Goal: Use online tool/utility: Use online tool/utility

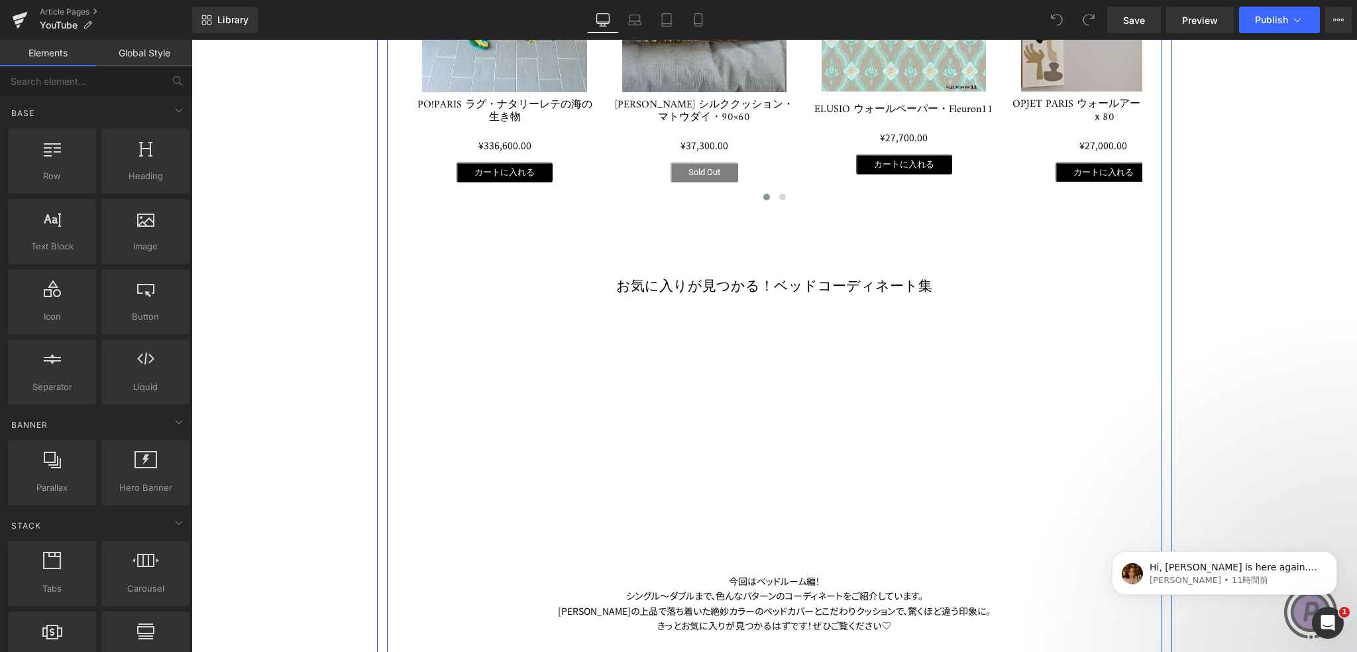
scroll to position [862, 0]
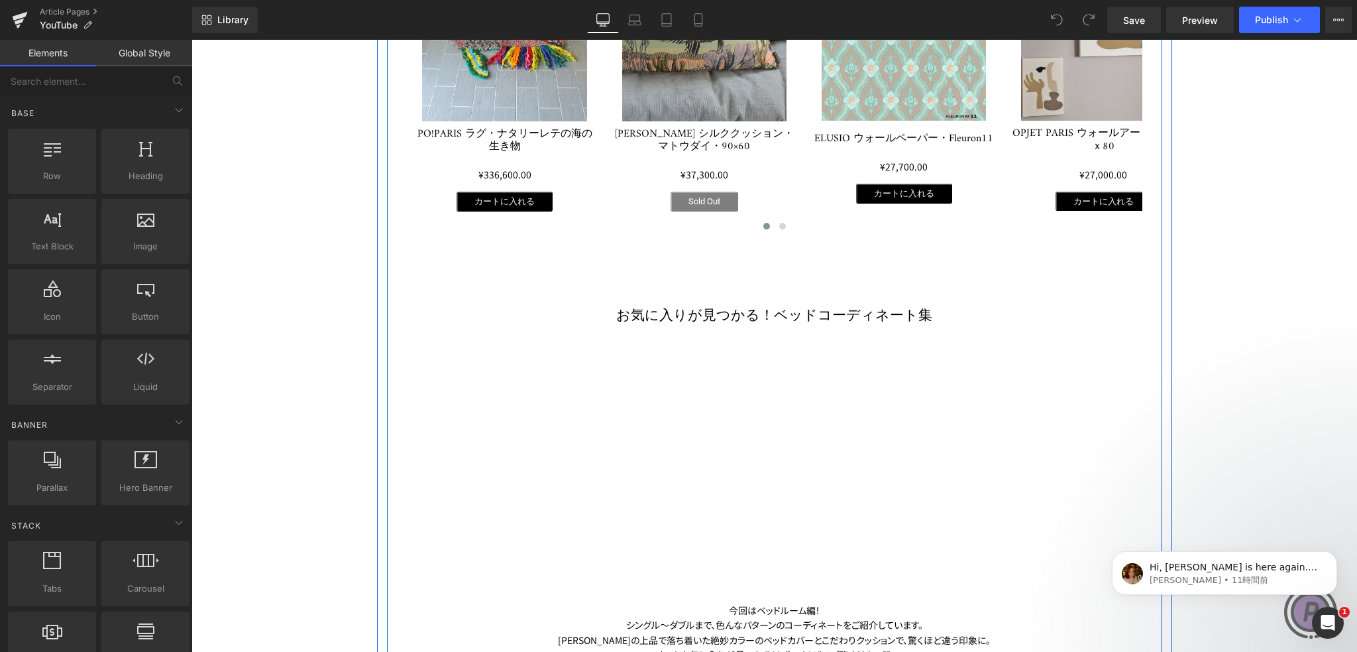
click at [600, 307] on h1 "お気に入りが見つかる！ベッドコーディネート集" at bounding box center [775, 316] width 736 height 19
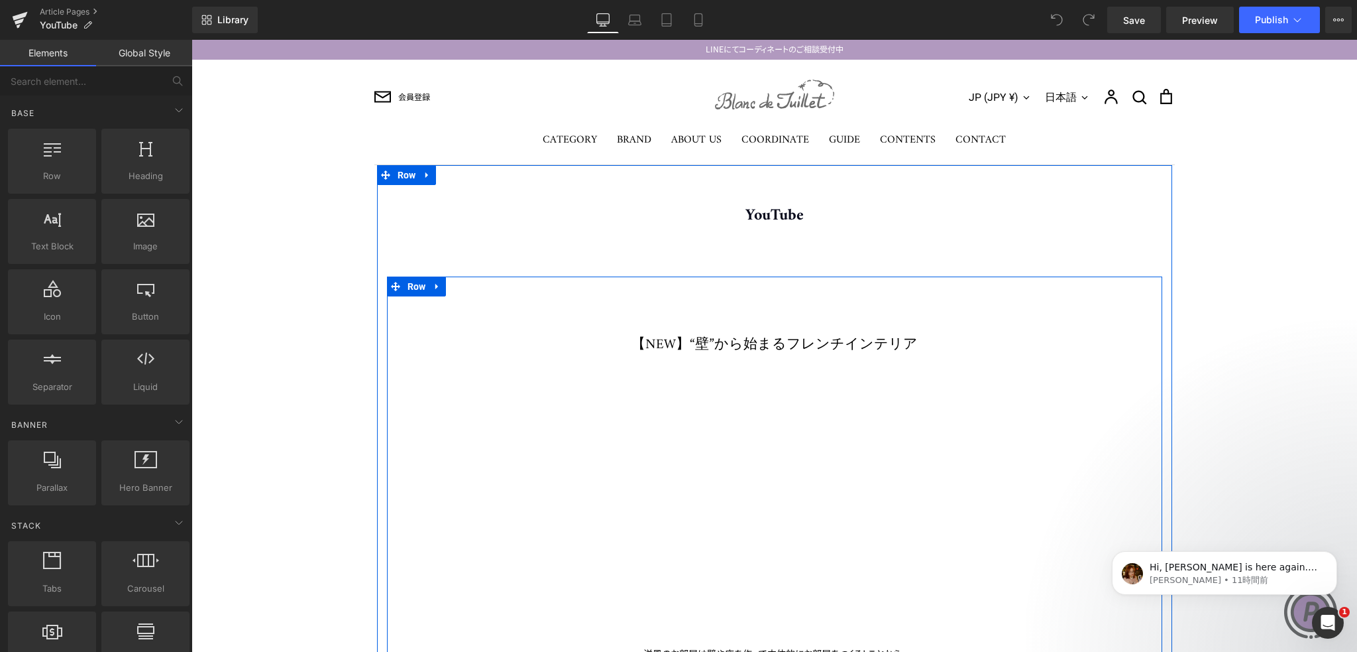
scroll to position [0, 0]
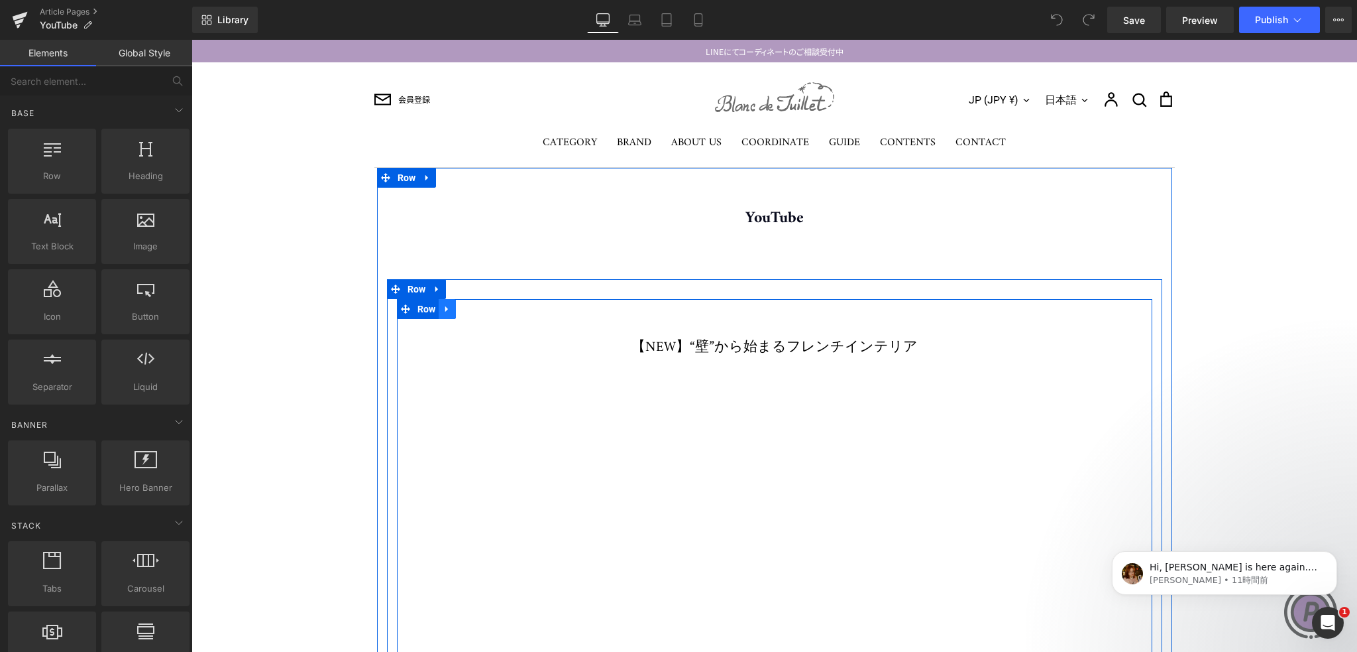
click at [445, 315] on link at bounding box center [447, 309] width 17 height 20
click at [460, 311] on icon at bounding box center [464, 308] width 9 height 9
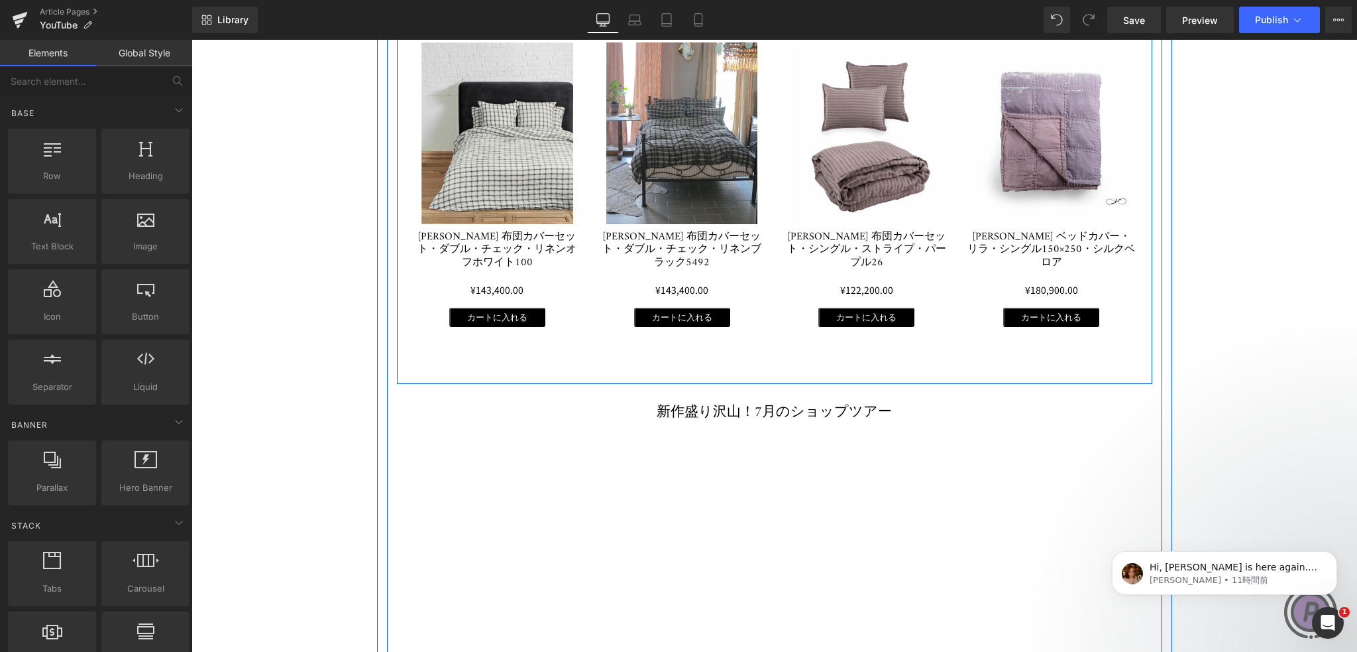
scroll to position [2427, 0]
click at [804, 400] on icon at bounding box center [805, 402] width 2 height 5
click at [809, 398] on icon at bounding box center [812, 401] width 7 height 7
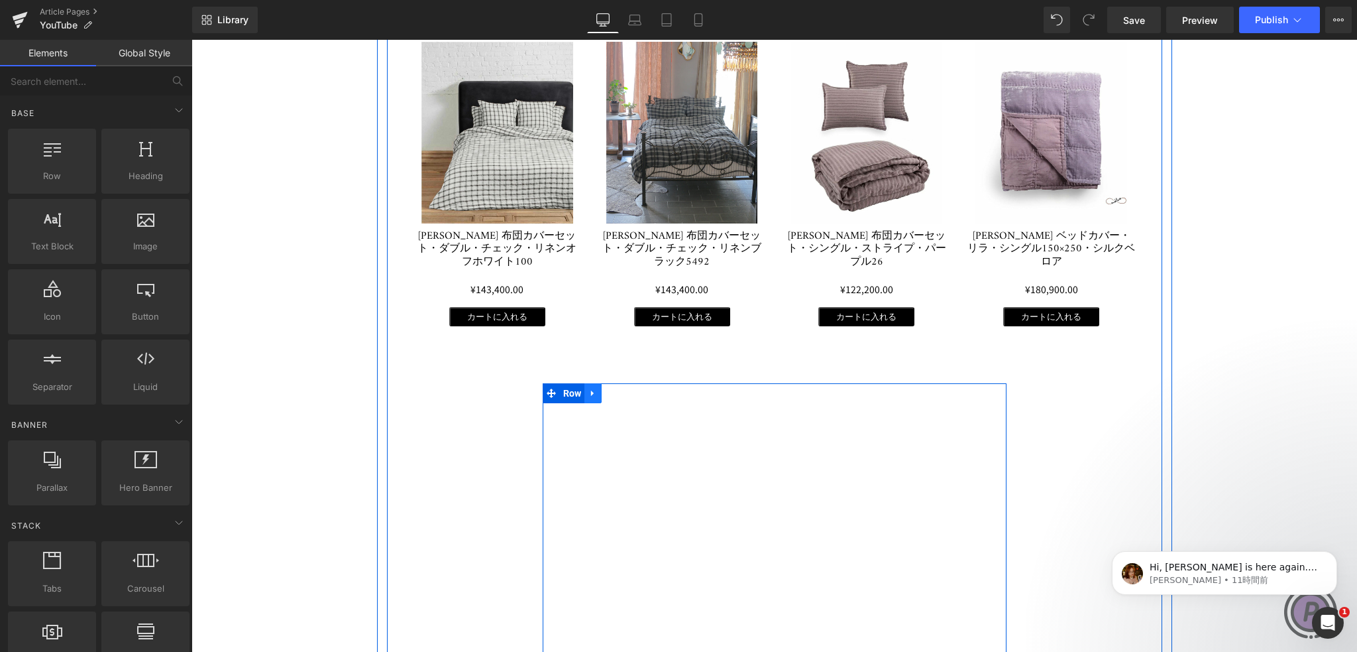
click at [589, 388] on icon at bounding box center [593, 393] width 9 height 10
click at [636, 383] on link at bounding box center [644, 393] width 17 height 20
click at [593, 388] on icon at bounding box center [593, 393] width 9 height 10
click at [619, 383] on link at bounding box center [627, 393] width 17 height 20
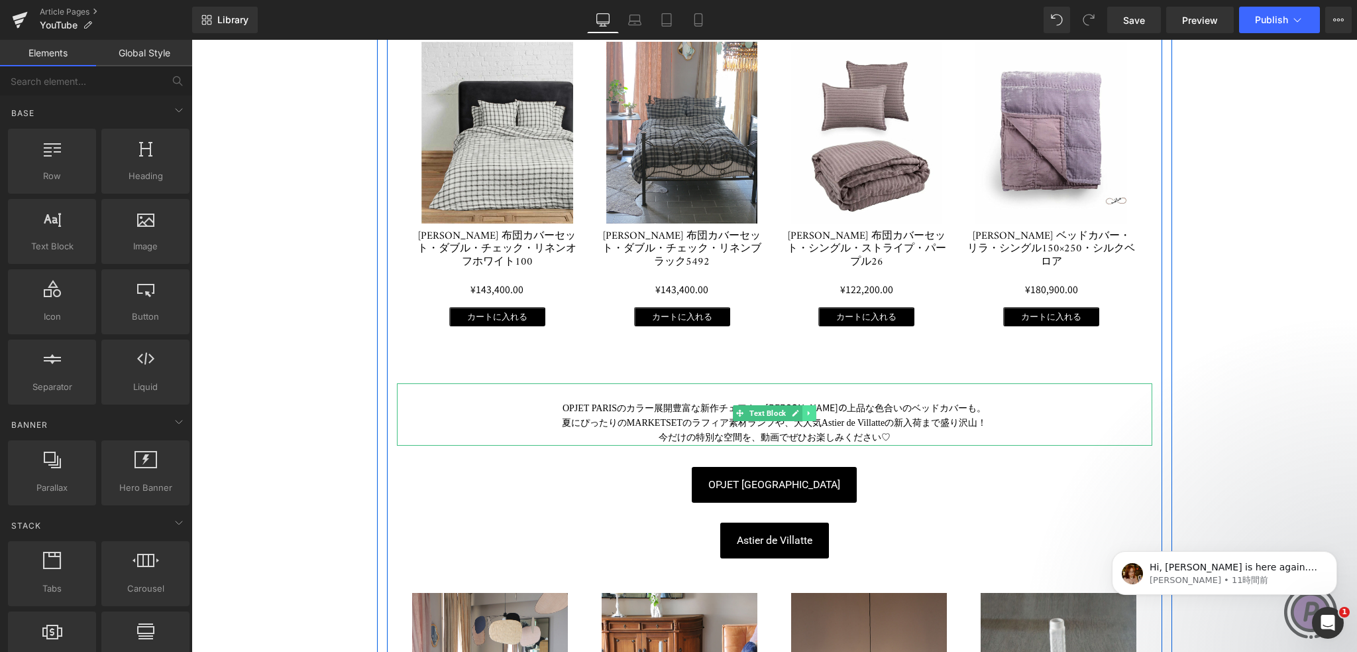
click at [805, 409] on icon at bounding box center [808, 413] width 7 height 8
click at [813, 409] on icon at bounding box center [816, 412] width 7 height 7
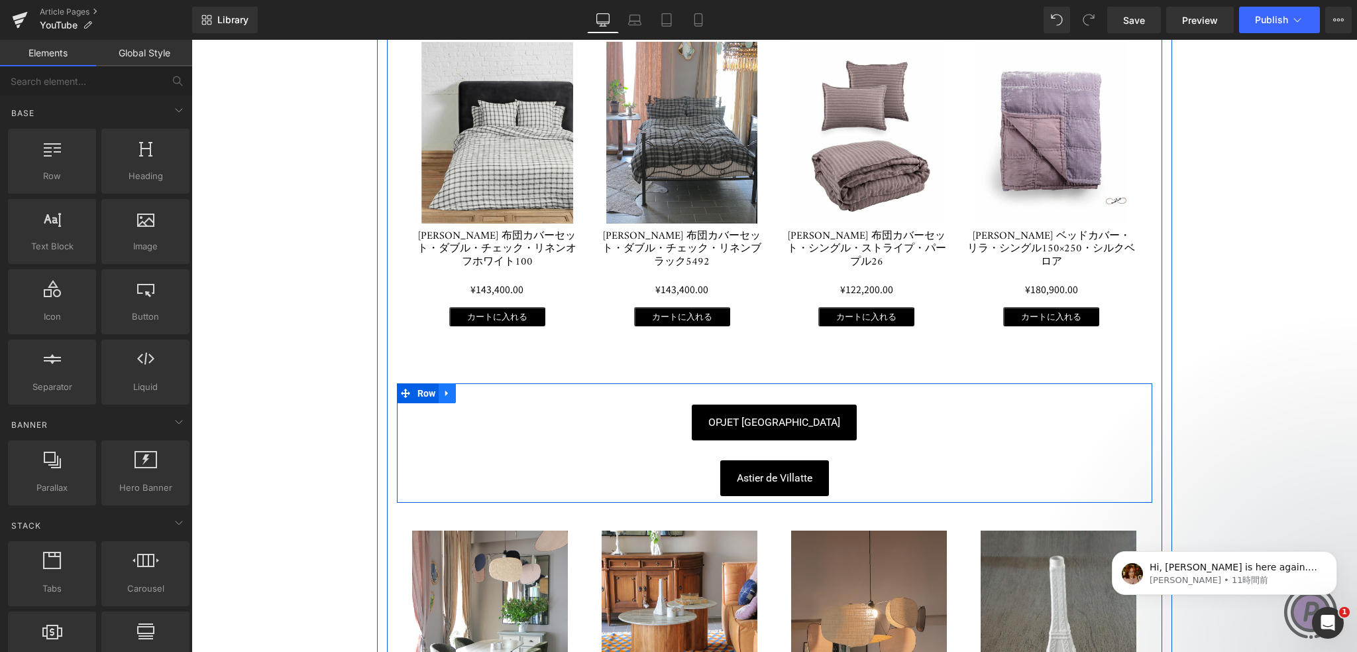
click at [449, 383] on link at bounding box center [447, 393] width 17 height 20
click at [477, 388] on icon at bounding box center [481, 392] width 9 height 9
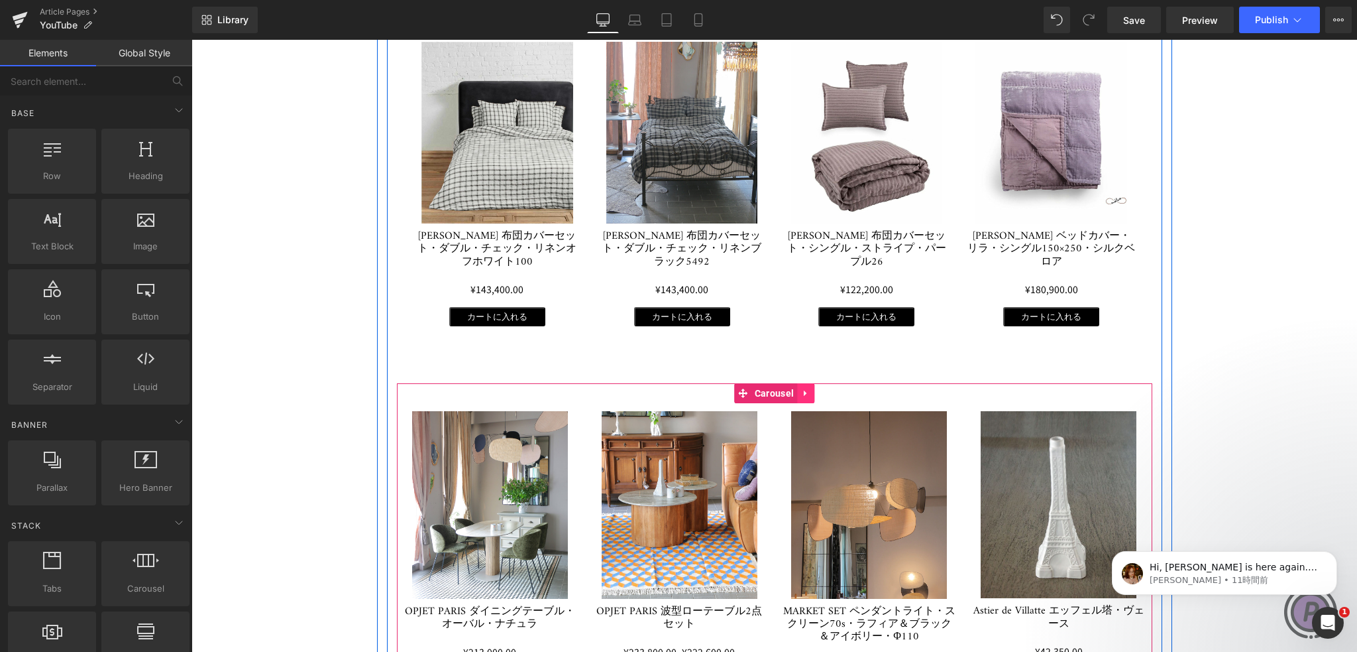
click at [804, 390] on icon at bounding box center [805, 393] width 3 height 6
click at [810, 388] on icon at bounding box center [814, 392] width 9 height 9
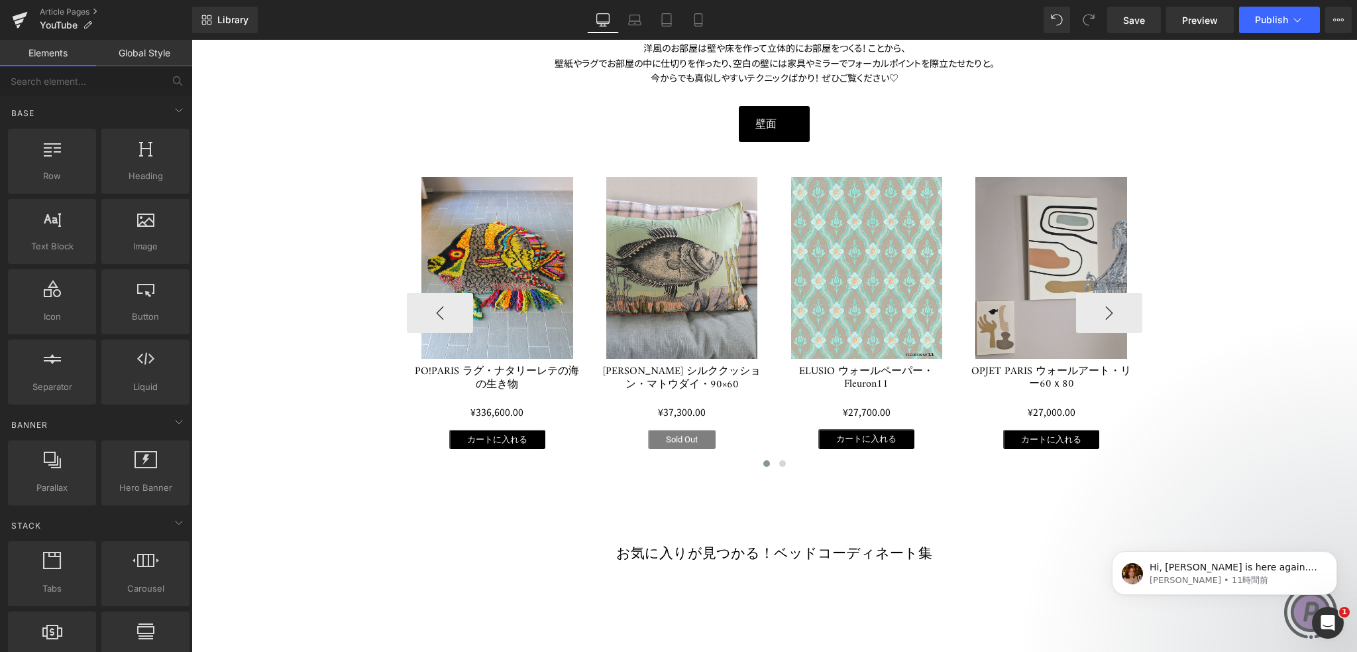
scroll to position [1433, 0]
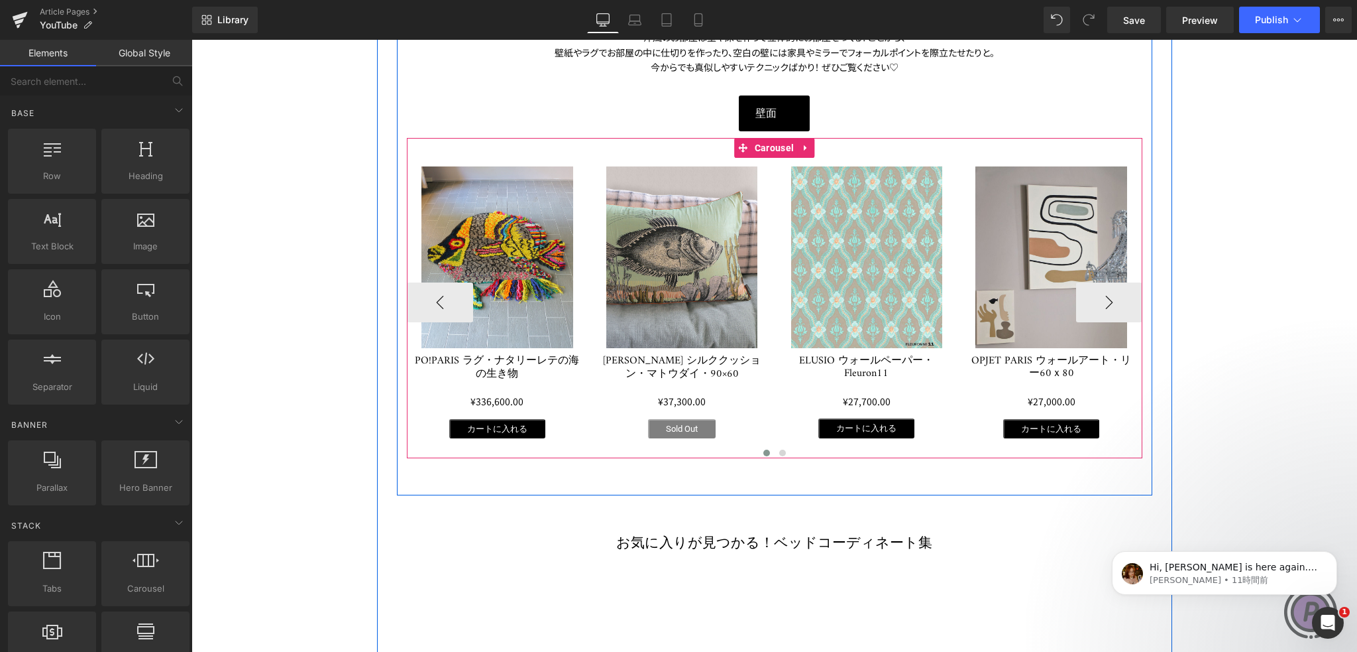
click at [628, 143] on div "Sale Off (P) Image PO!PARIS ラグ・ナタリーレテの海の生き物 (P) Title ¥0" at bounding box center [775, 298] width 736 height 320
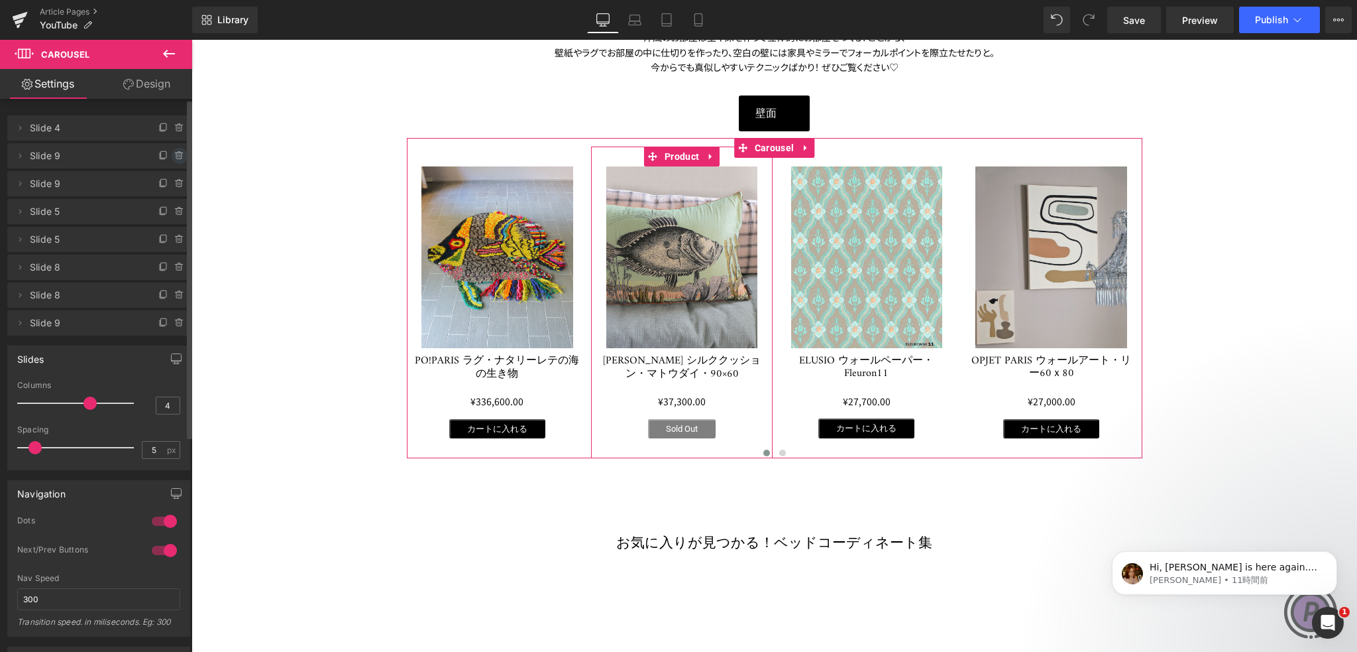
click at [178, 153] on icon at bounding box center [179, 155] width 11 height 11
click at [160, 154] on button "Delete" at bounding box center [165, 156] width 42 height 17
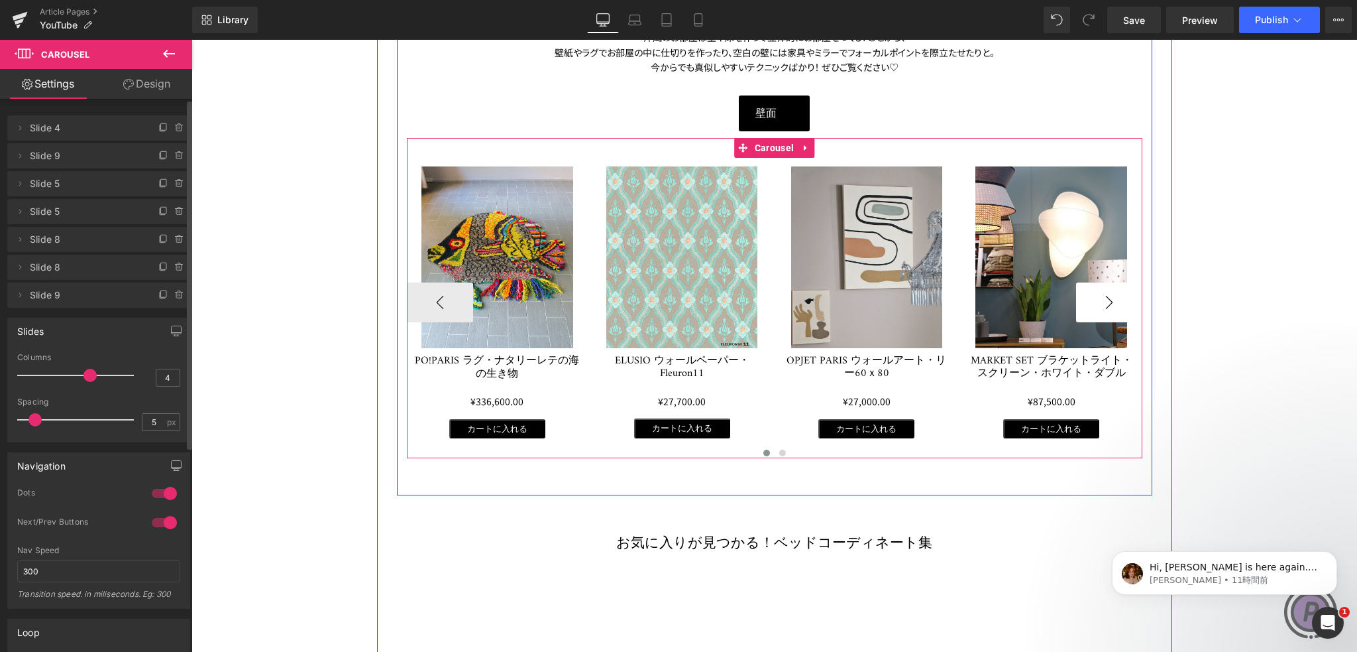
click at [1094, 311] on button "›" at bounding box center [1109, 302] width 66 height 40
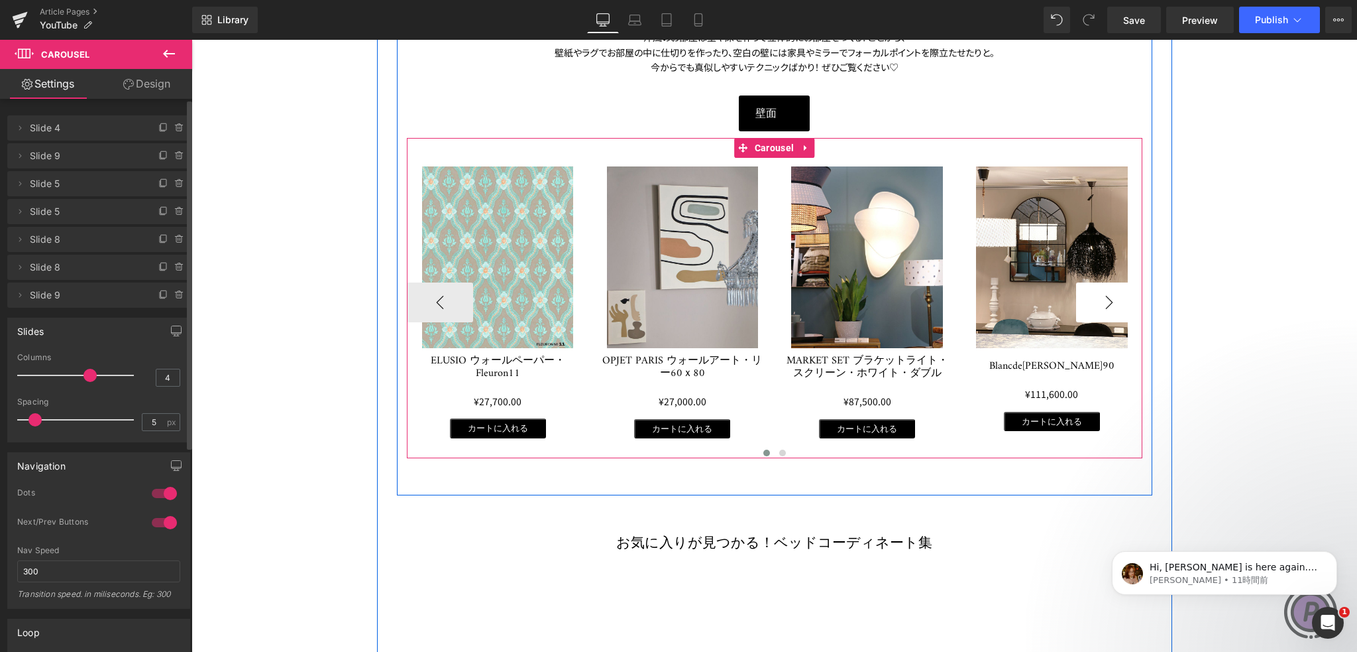
click at [1094, 311] on button "›" at bounding box center [1109, 302] width 66 height 40
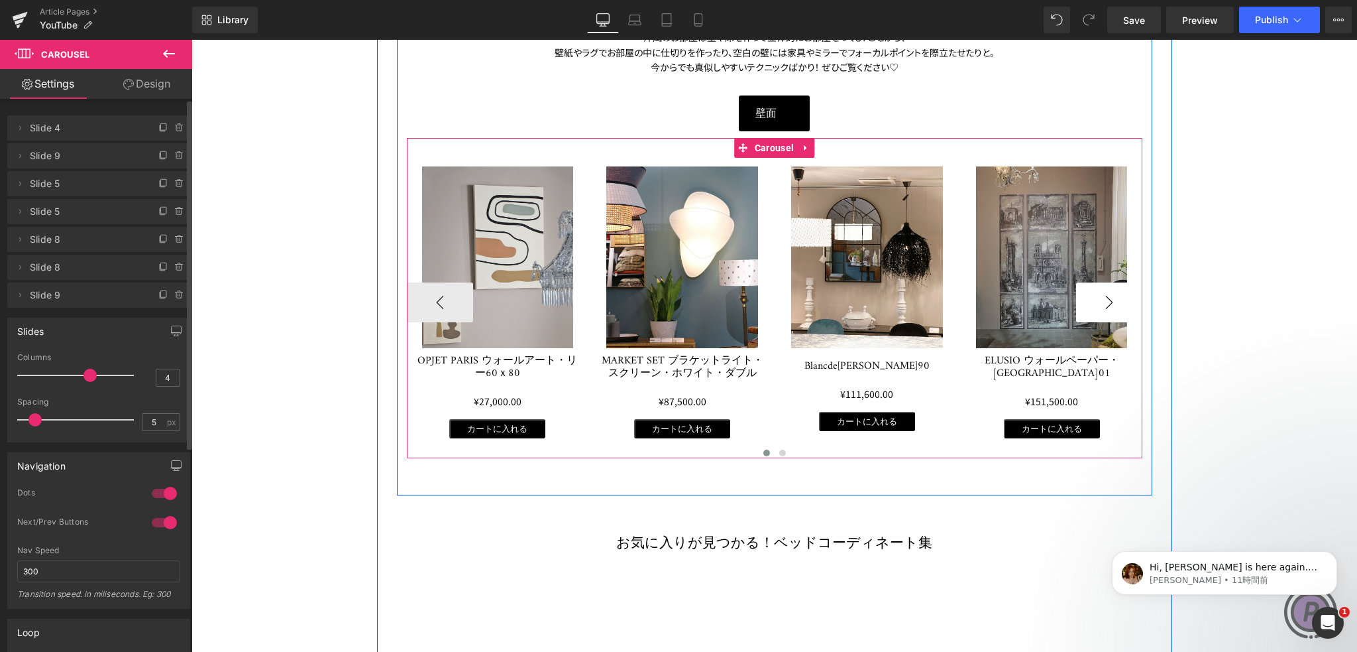
click at [1094, 311] on button "›" at bounding box center [1109, 302] width 66 height 40
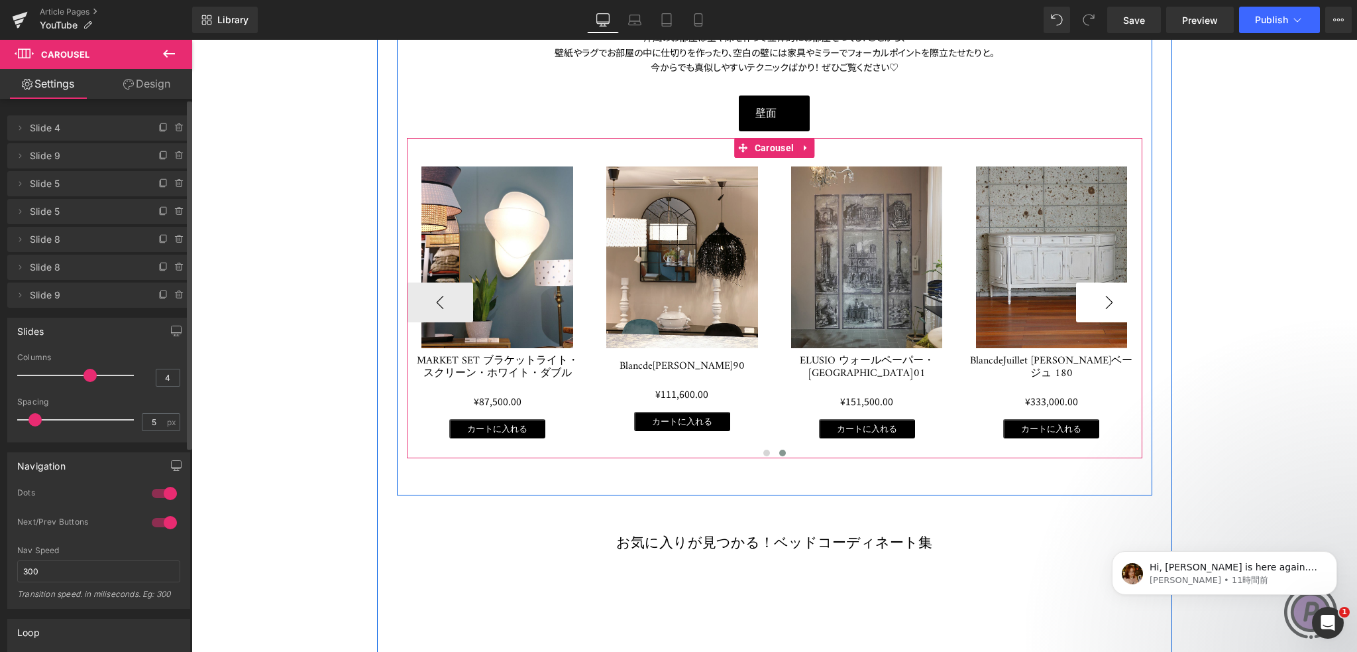
click at [1094, 311] on button "›" at bounding box center [1109, 302] width 66 height 40
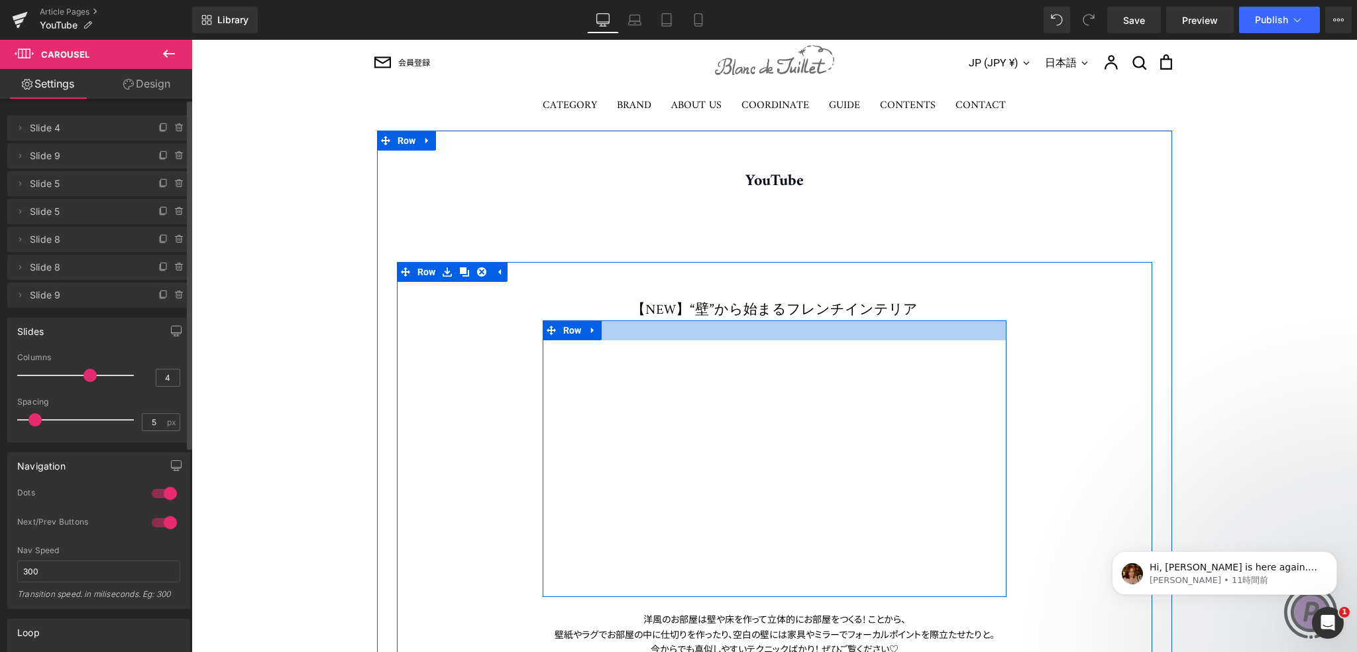
scroll to position [133, 0]
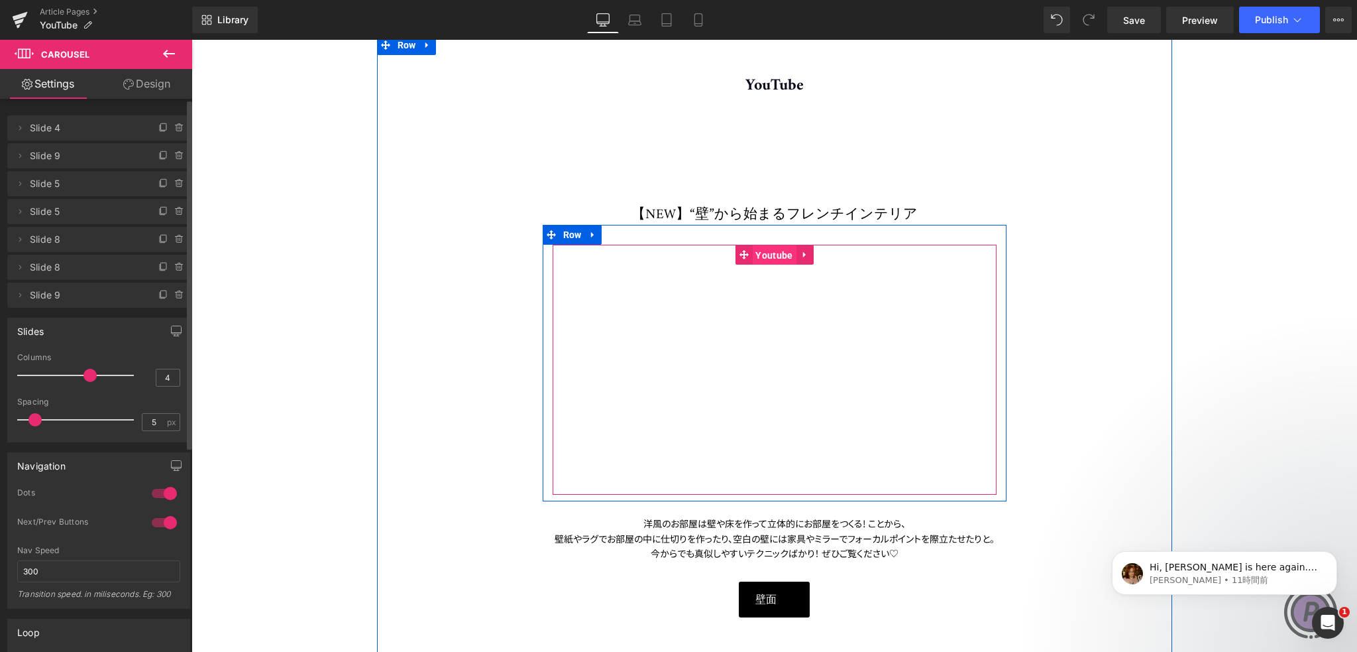
click at [770, 252] on span "Youtube" at bounding box center [774, 255] width 44 height 20
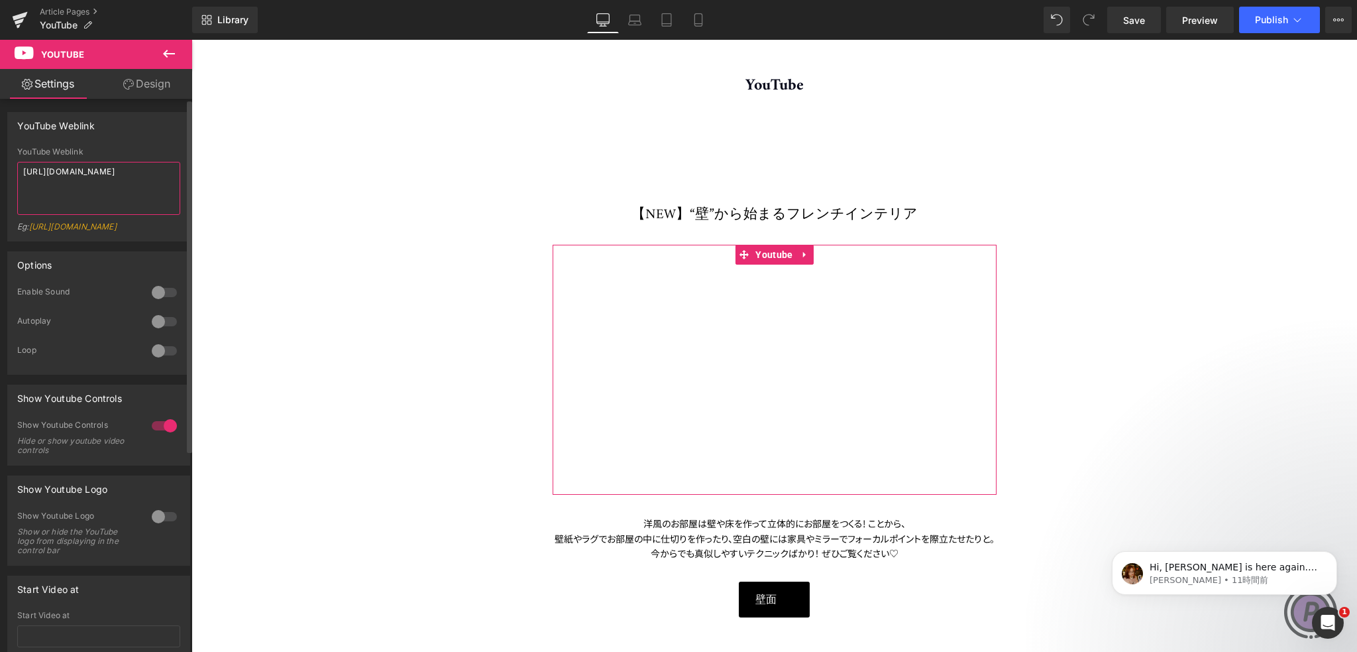
drag, startPoint x: 141, startPoint y: 180, endPoint x: 14, endPoint y: 174, distance: 126.7
click at [14, 174] on div "YouTube Weblink [URL][DOMAIN_NAME] Eg: [URL][DOMAIN_NAME]" at bounding box center [99, 193] width 182 height 93
type textarea "[URL][DOMAIN_NAME]"
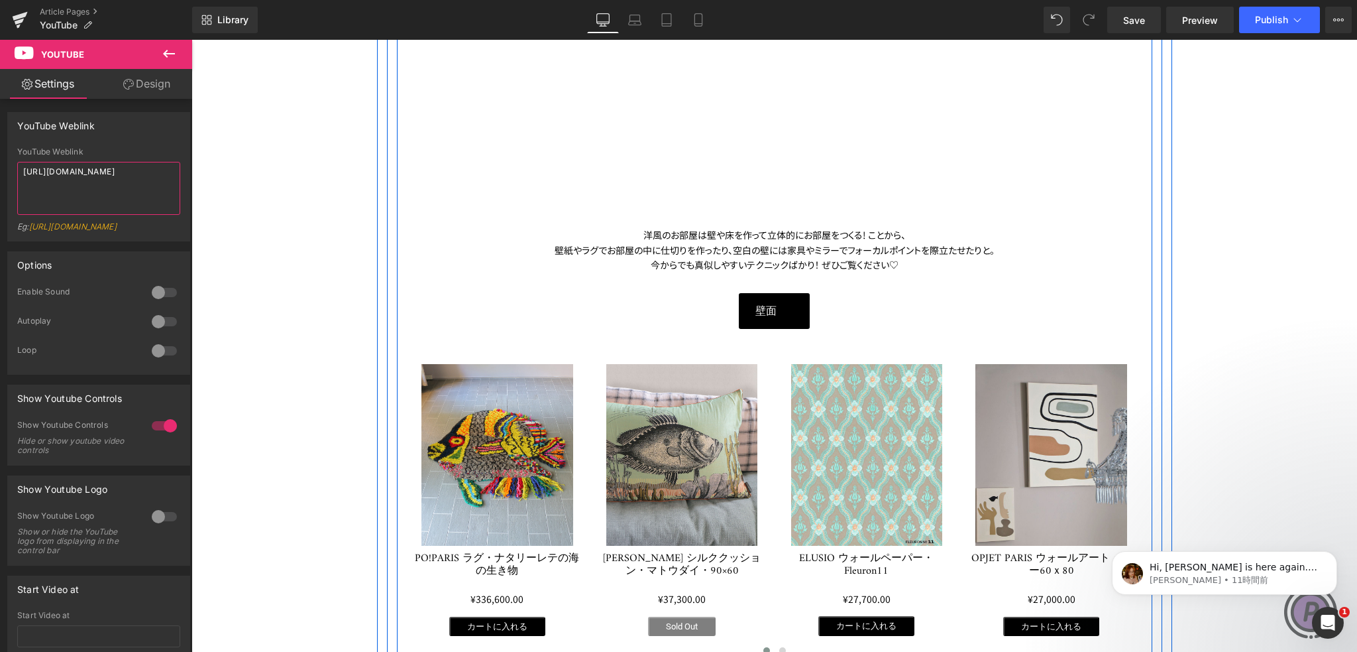
scroll to position [464, 0]
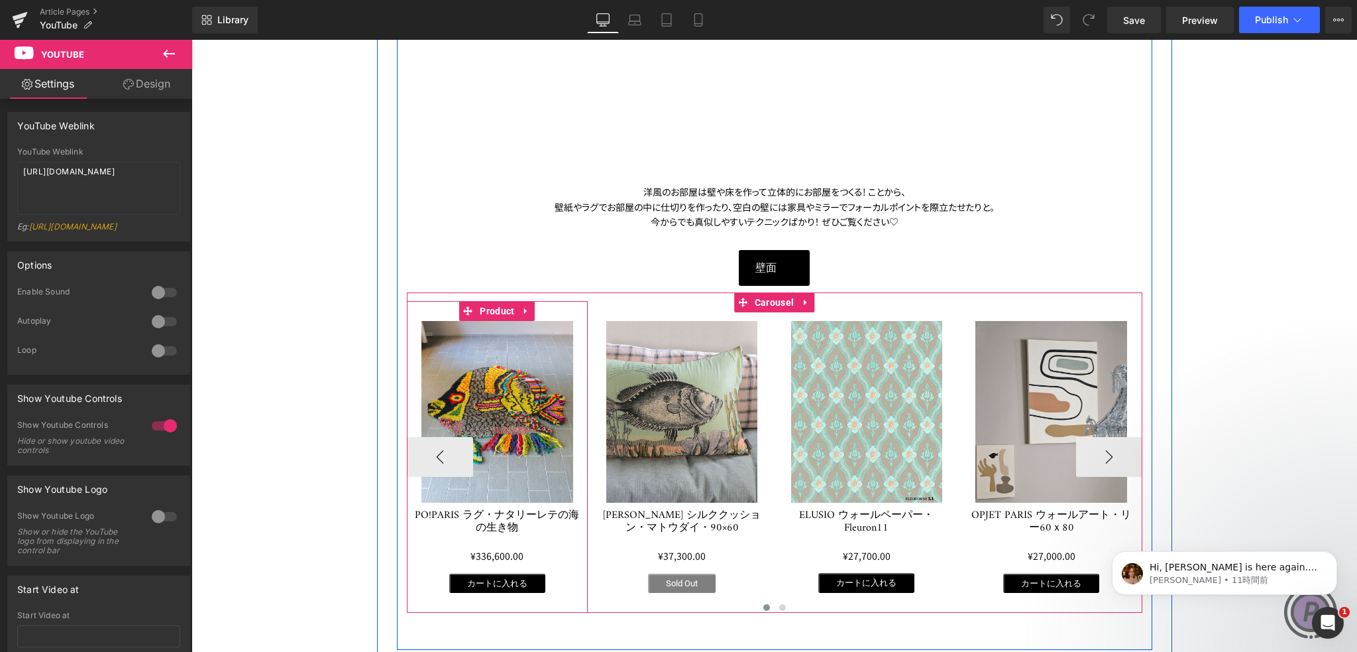
click at [435, 305] on div "Sale Off (P) Image PO!PARIS ラグ・ナタリーレテの海の生き物 (P) Title ¥0 ¥336,600.00 (P) Price …" at bounding box center [498, 457] width 182 height 312
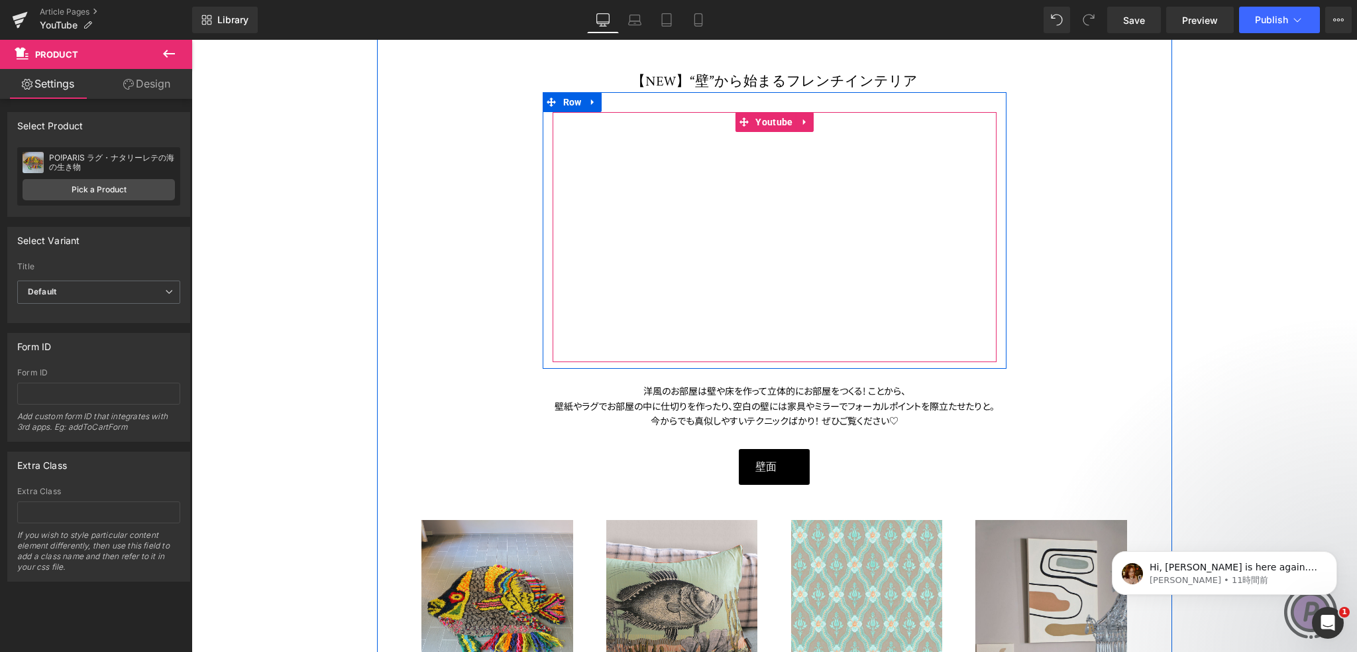
scroll to position [199, 0]
